Goal: Task Accomplishment & Management: Manage account settings

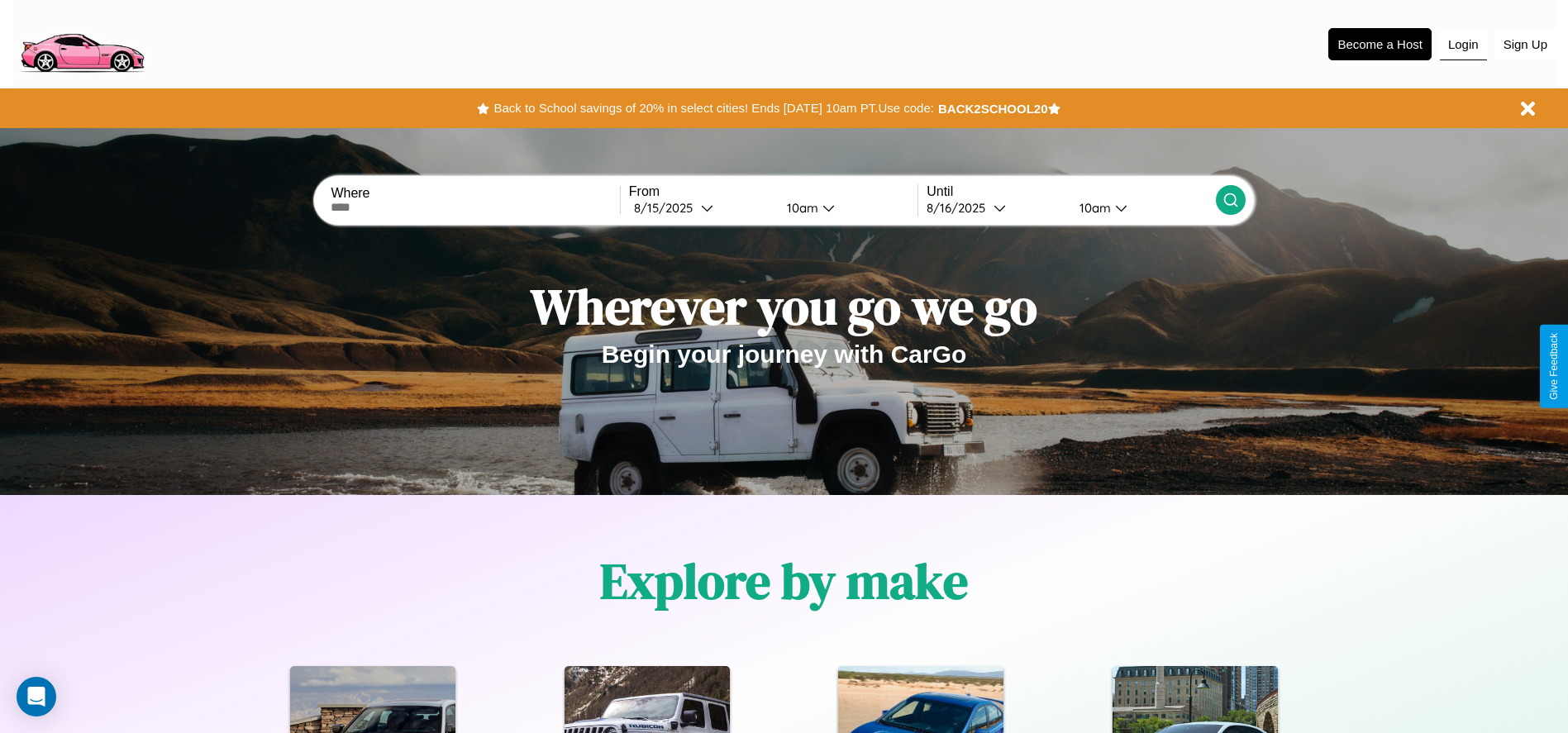
click at [1463, 44] on button "Login" at bounding box center [1463, 44] width 47 height 32
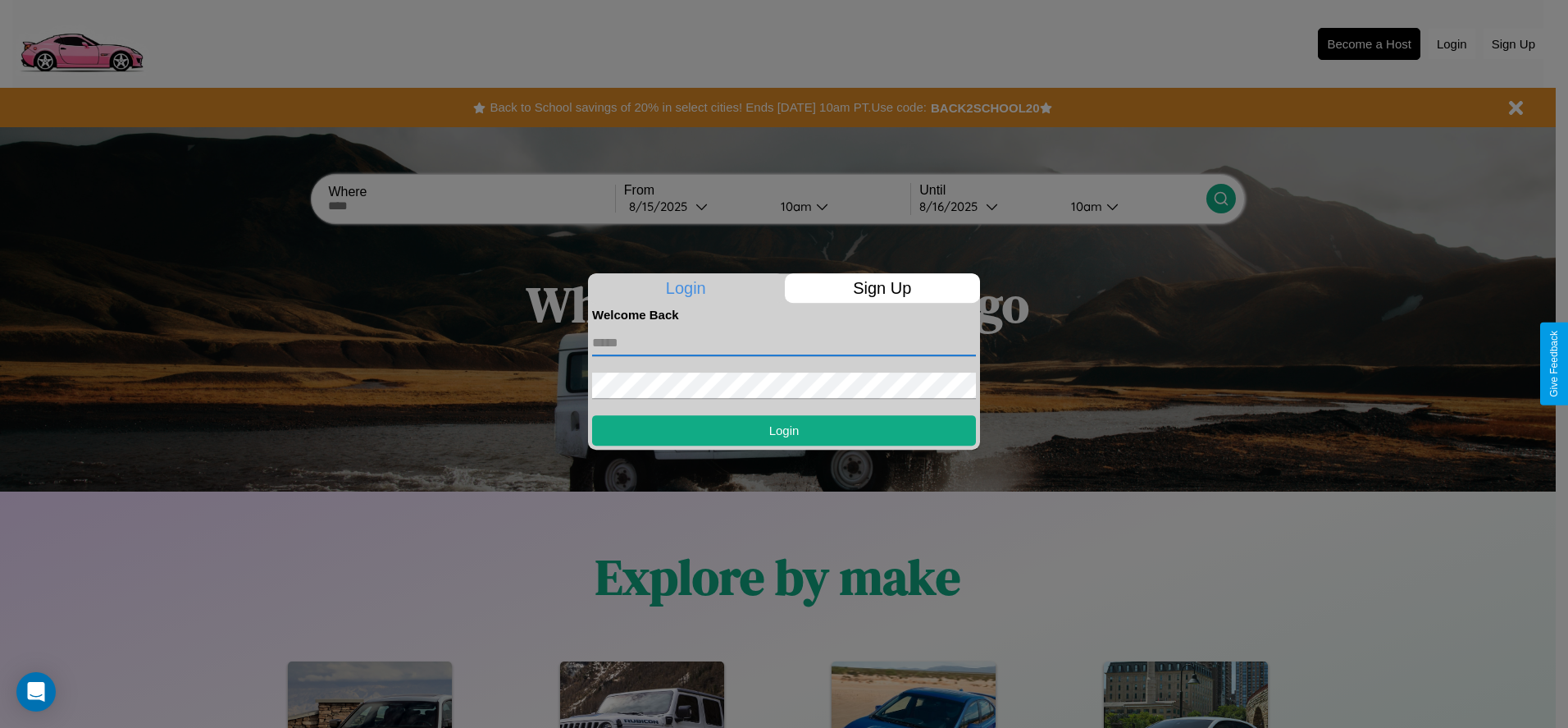
click at [784, 342] on input "text" at bounding box center [784, 342] width 384 height 27
type input "**********"
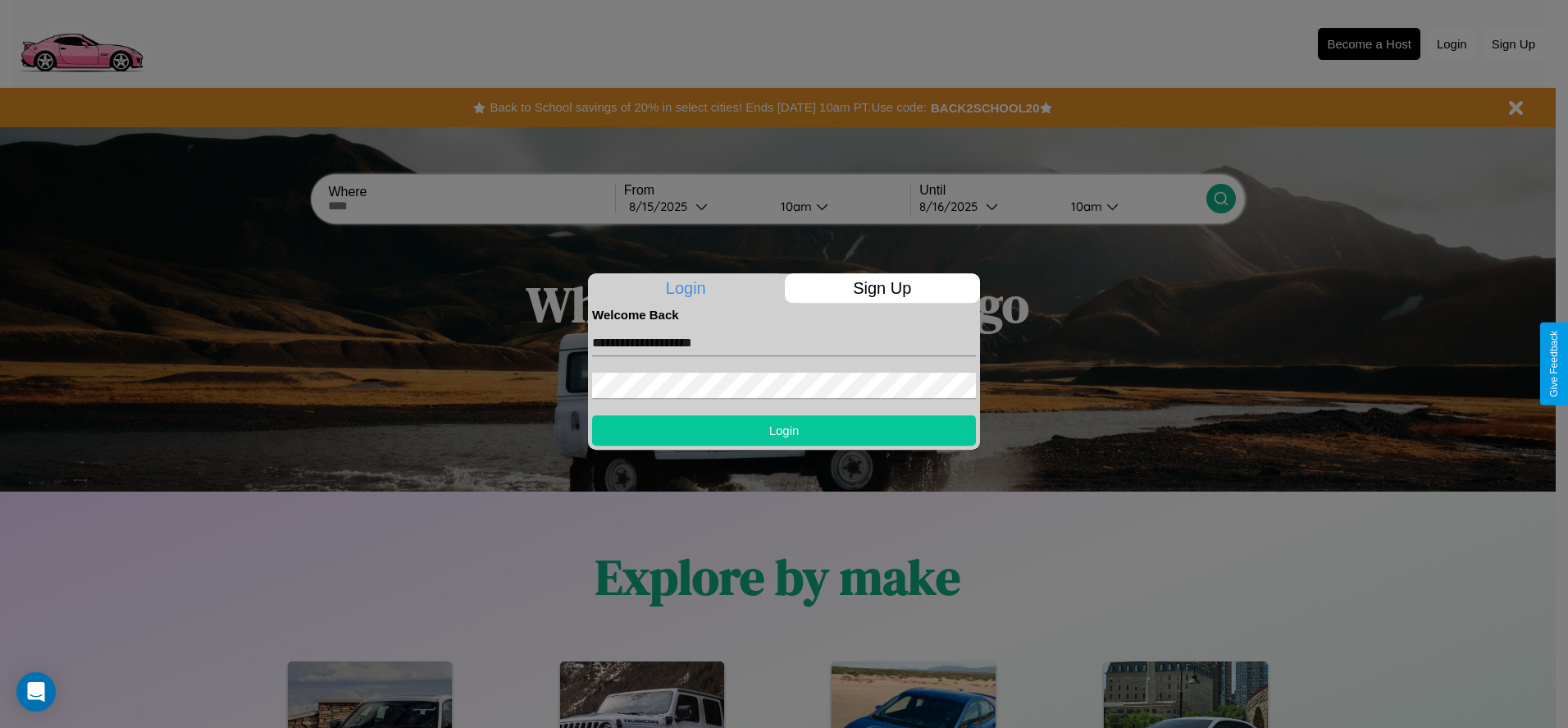
click at [784, 430] on button "Login" at bounding box center [784, 430] width 384 height 30
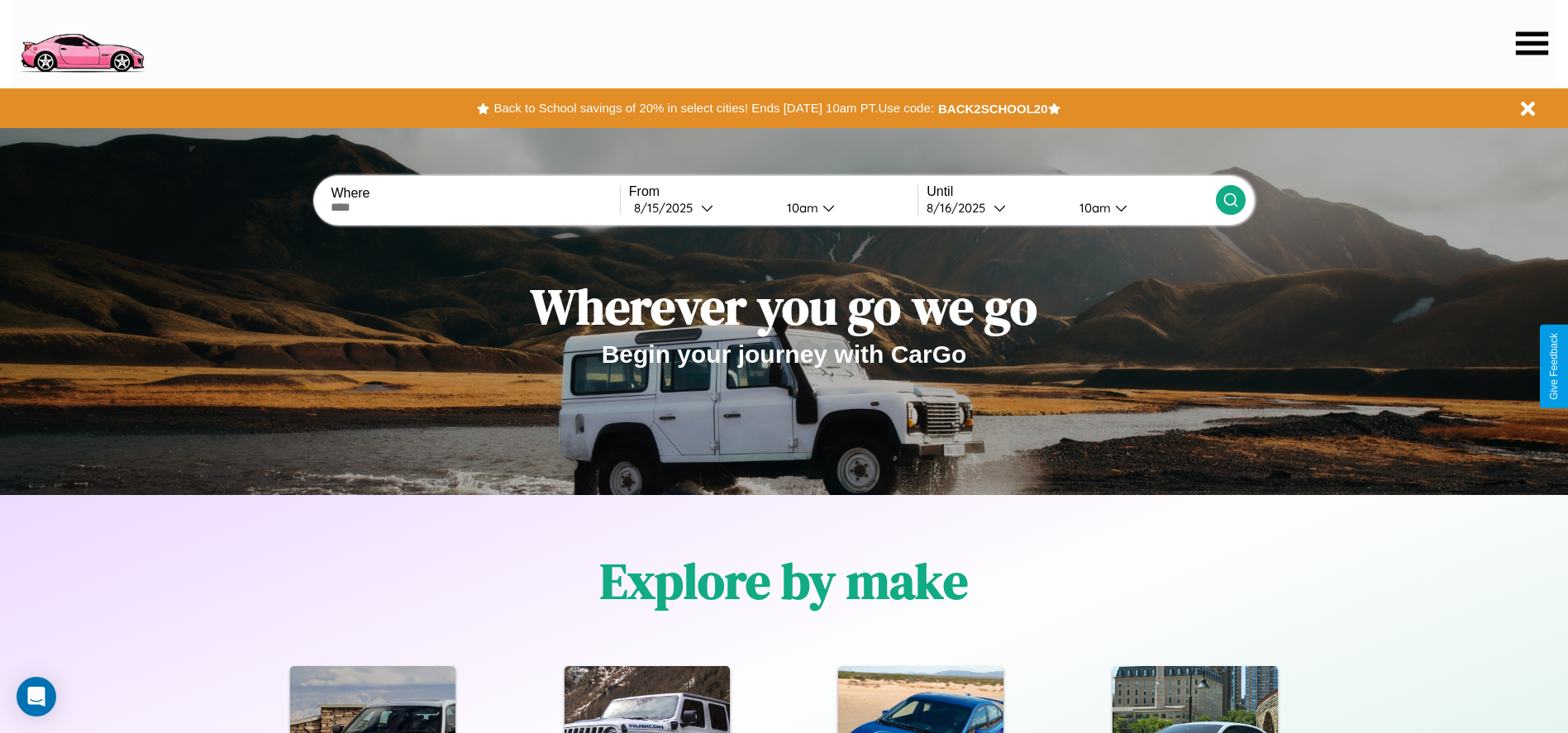
click at [1532, 43] on icon at bounding box center [1532, 43] width 32 height 23
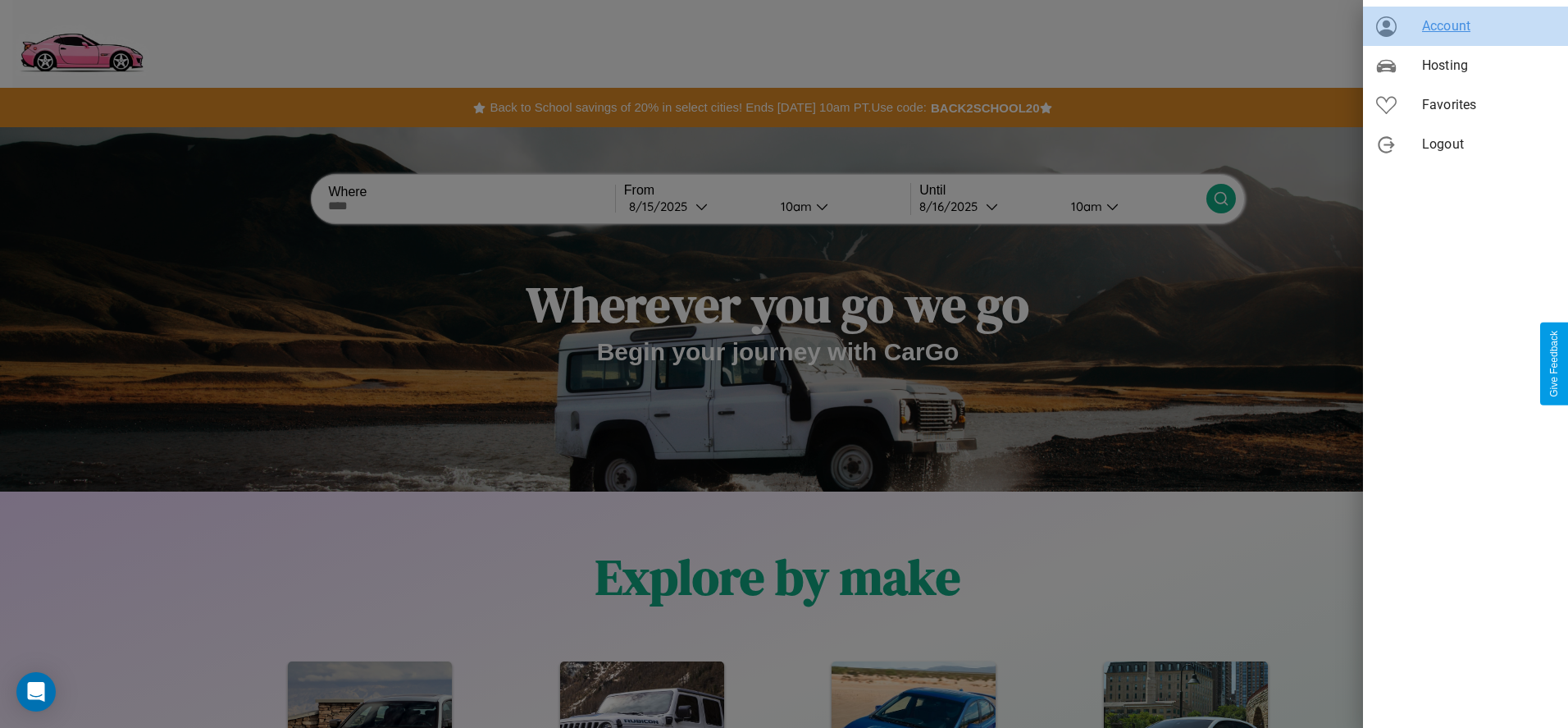
click at [1466, 27] on span "Account" at bounding box center [1489, 26] width 133 height 19
